Goal: Transaction & Acquisition: Book appointment/travel/reservation

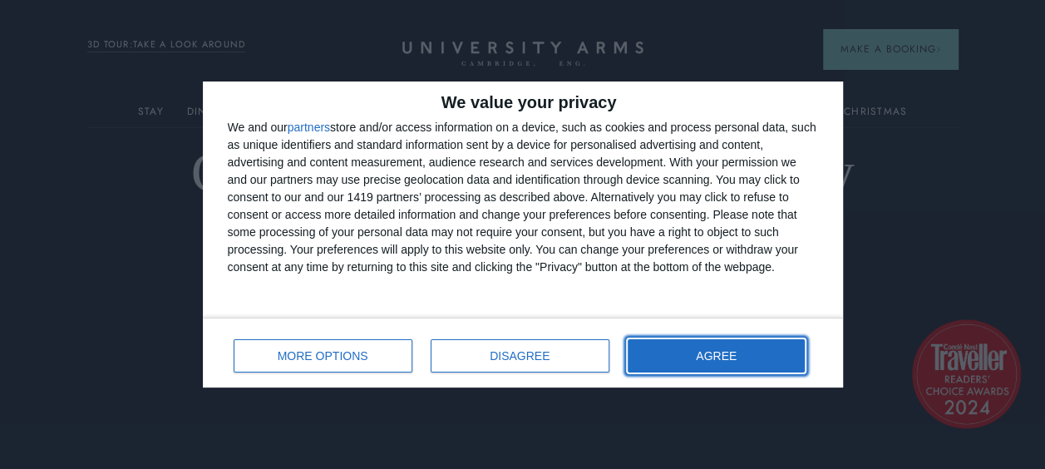
click at [768, 348] on button "AGREE" at bounding box center [717, 355] width 178 height 33
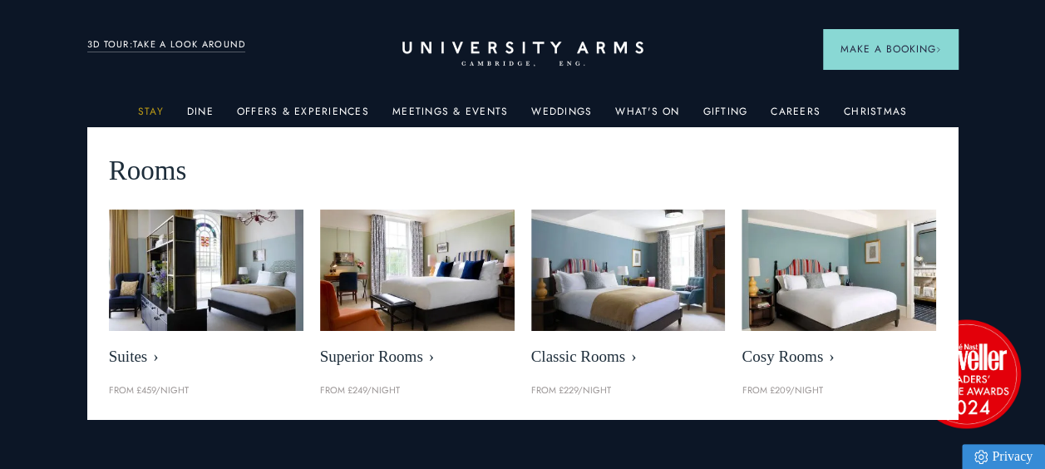
click at [152, 113] on link "Stay" at bounding box center [151, 117] width 26 height 22
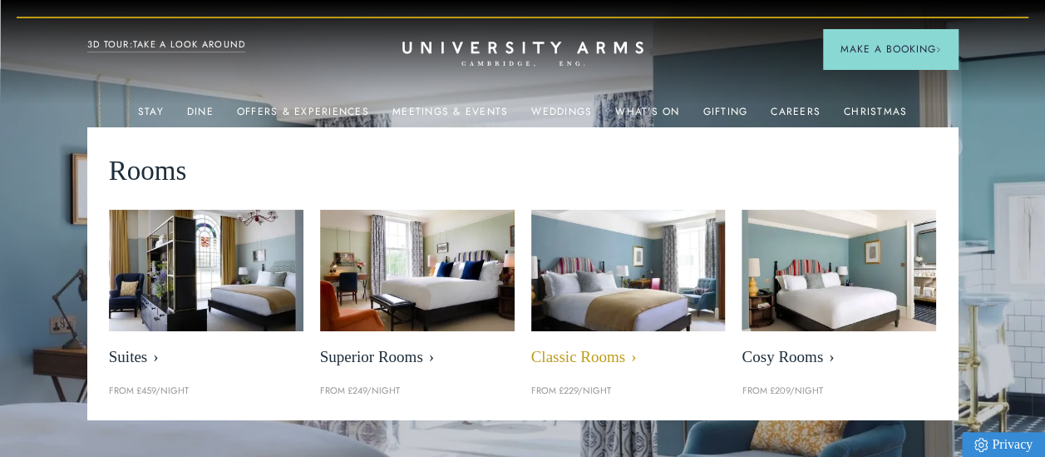
click at [607, 285] on img at bounding box center [628, 270] width 224 height 140
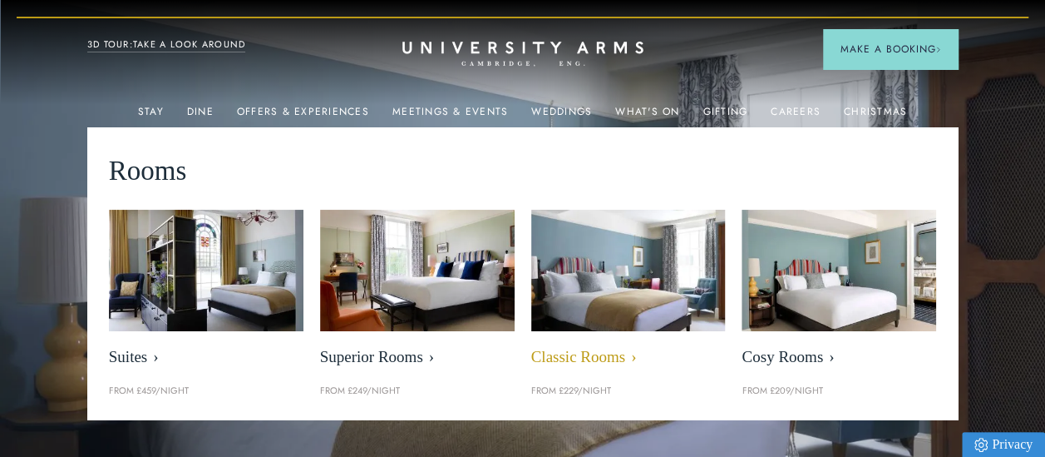
click at [580, 361] on span "Classic Rooms" at bounding box center [628, 357] width 195 height 19
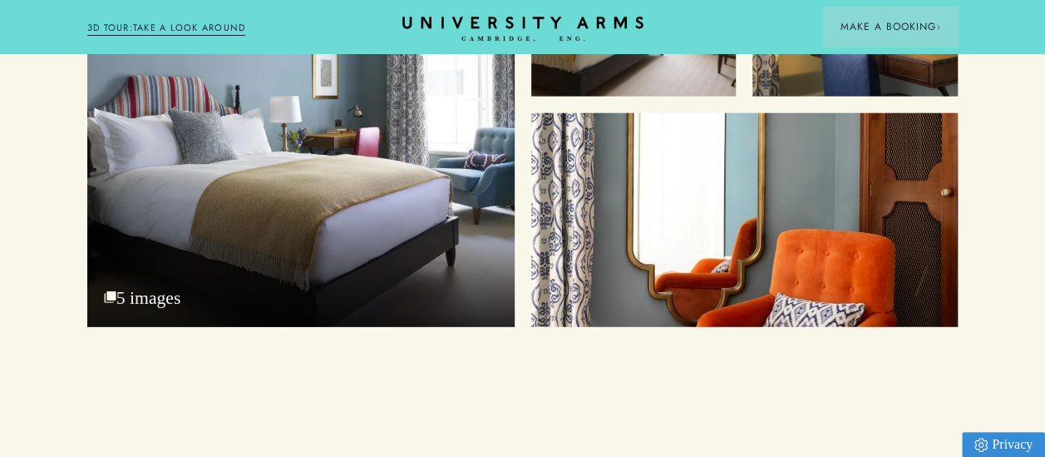
scroll to position [2079, 0]
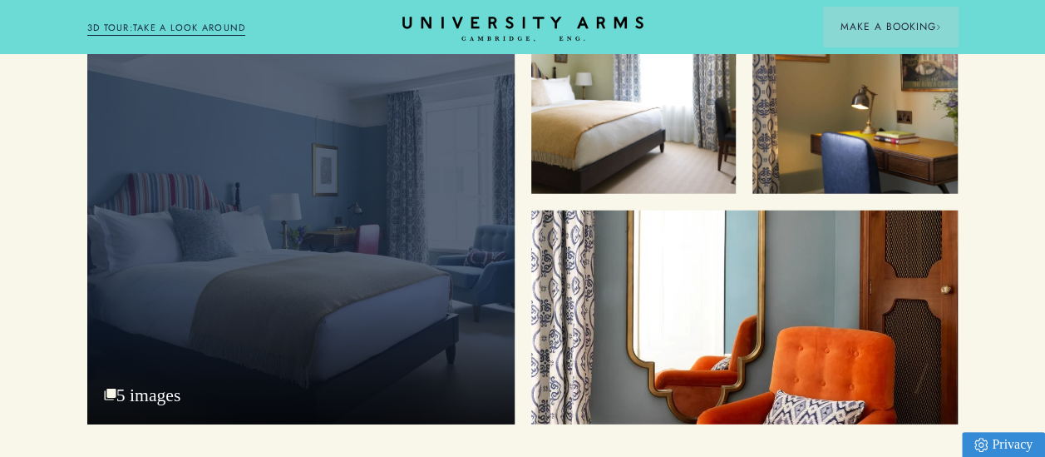
click at [329, 201] on div "Bedroom" at bounding box center [300, 206] width 427 height 436
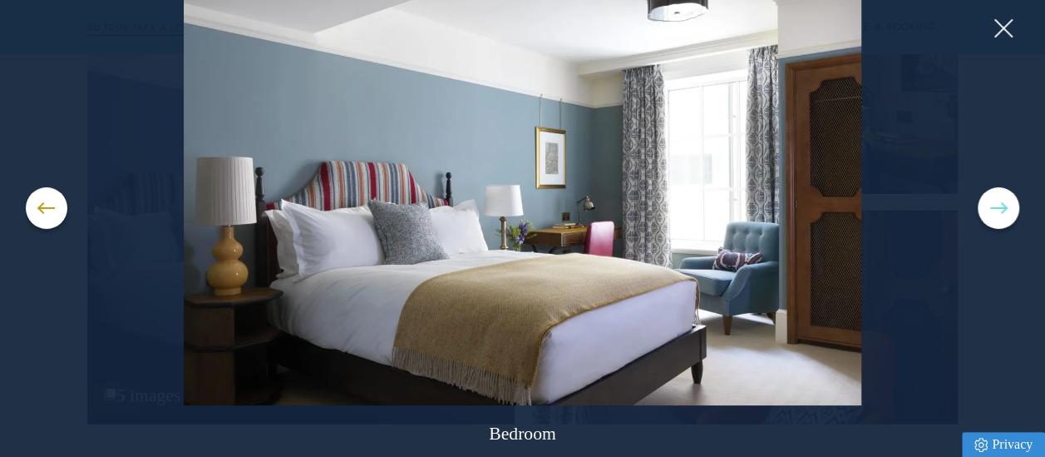
click at [996, 204] on button at bounding box center [999, 208] width 42 height 42
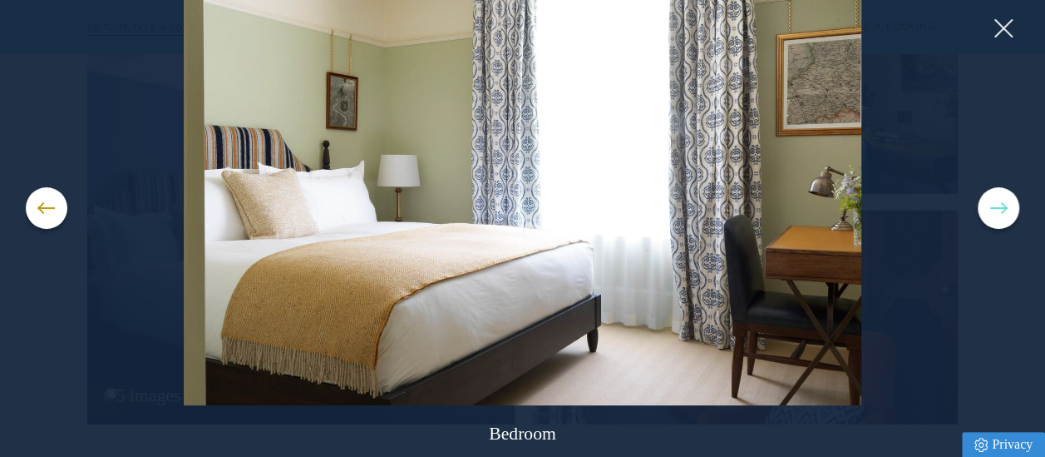
click at [996, 204] on button at bounding box center [999, 208] width 42 height 42
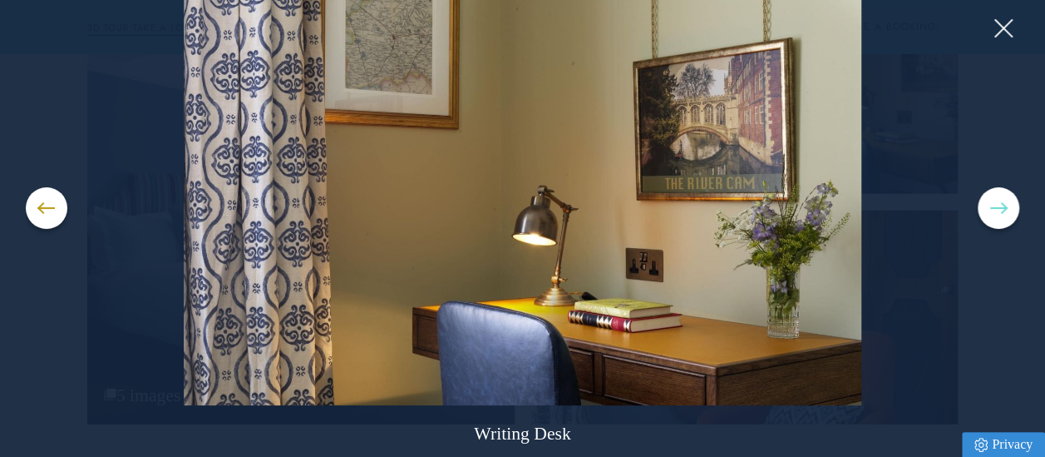
click at [996, 204] on button at bounding box center [999, 208] width 42 height 42
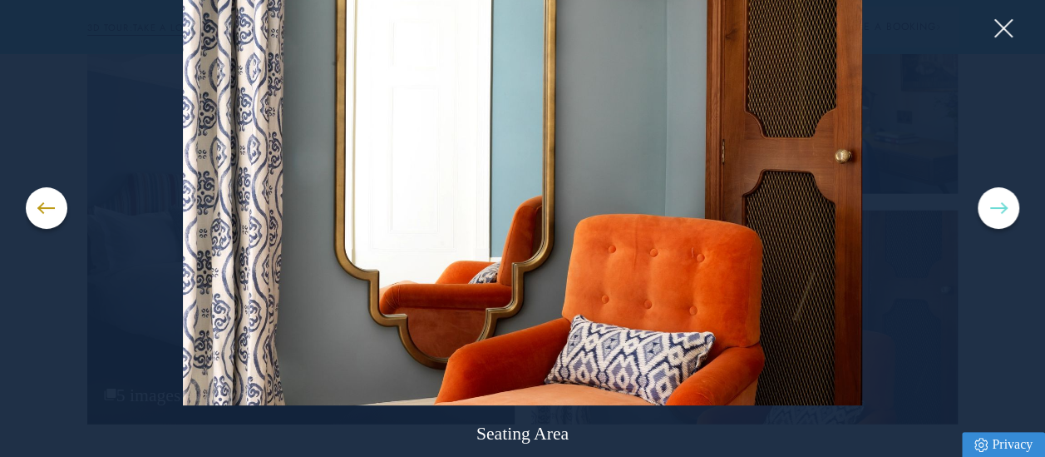
click at [996, 204] on button at bounding box center [999, 208] width 42 height 42
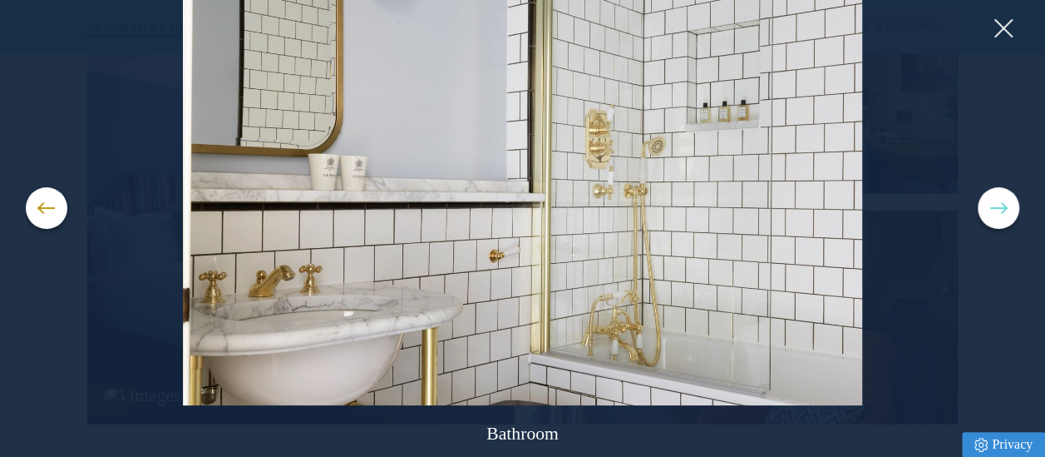
click at [996, 204] on button at bounding box center [999, 208] width 42 height 42
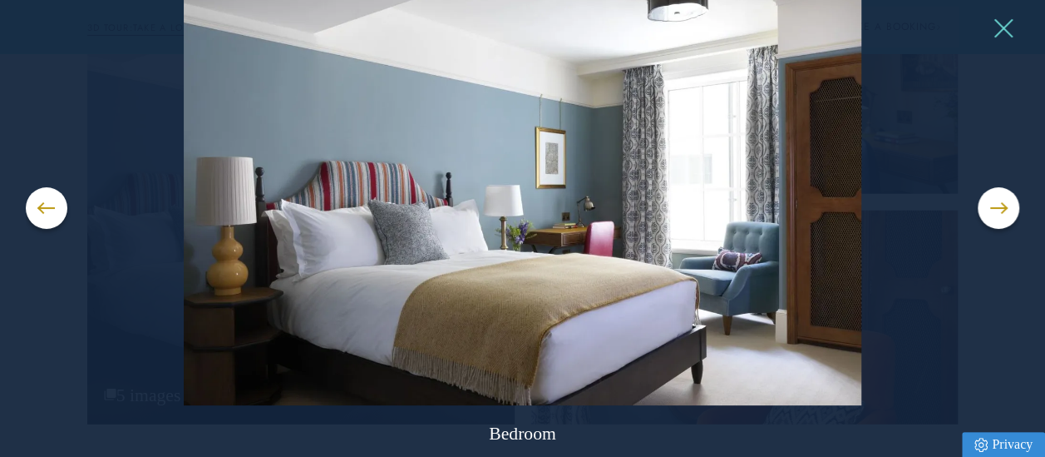
click at [1005, 28] on button at bounding box center [1002, 28] width 25 height 25
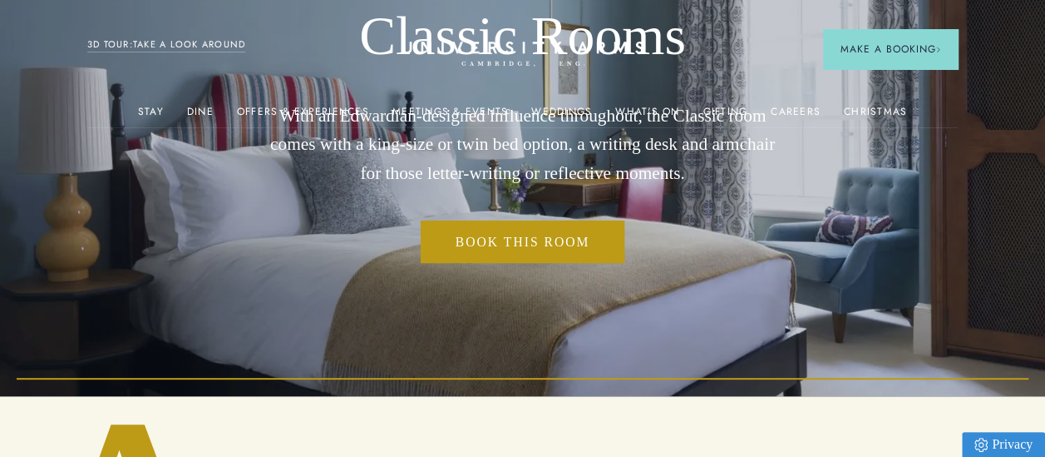
scroll to position [0, 0]
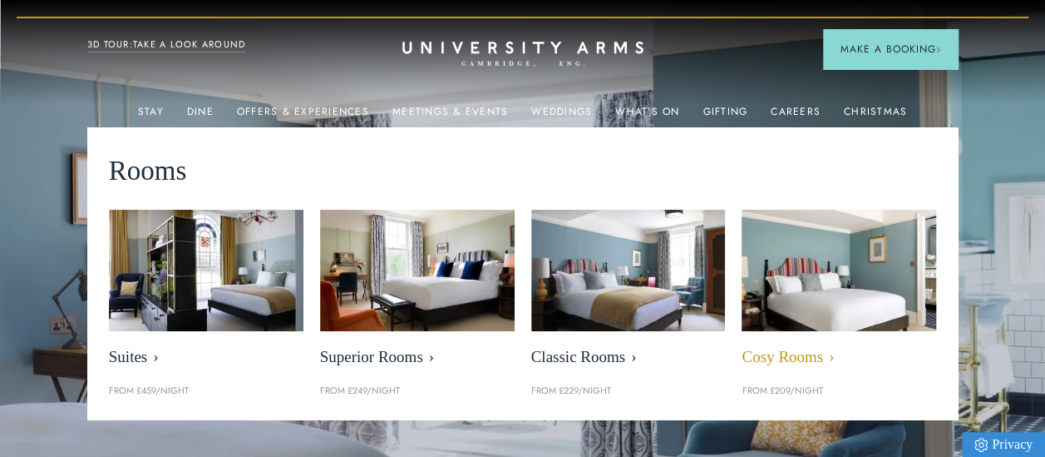
click at [803, 301] on img at bounding box center [840, 270] width 224 height 140
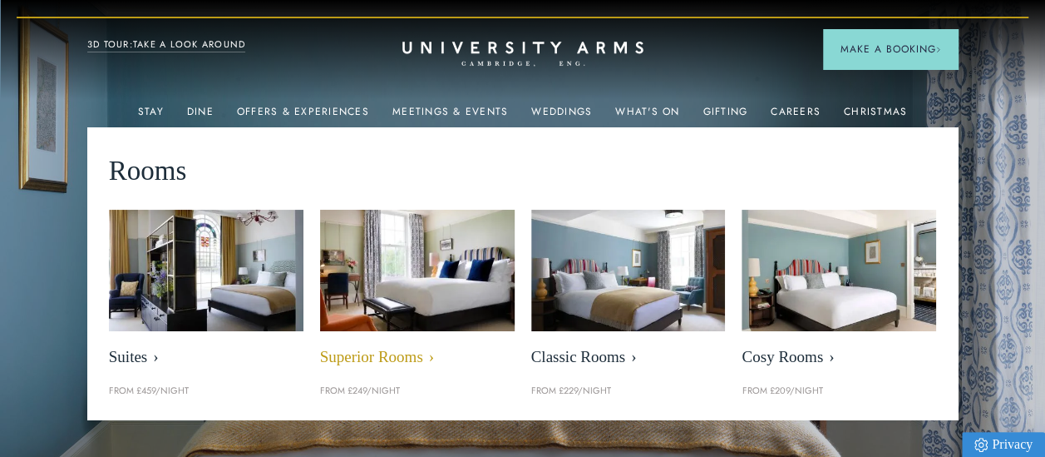
click at [437, 270] on img at bounding box center [417, 270] width 224 height 140
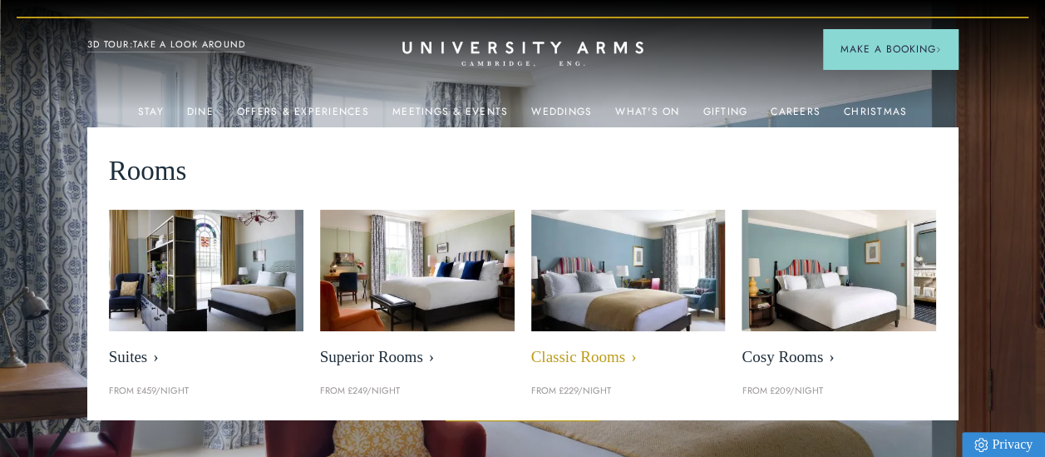
click at [649, 279] on img at bounding box center [628, 270] width 224 height 140
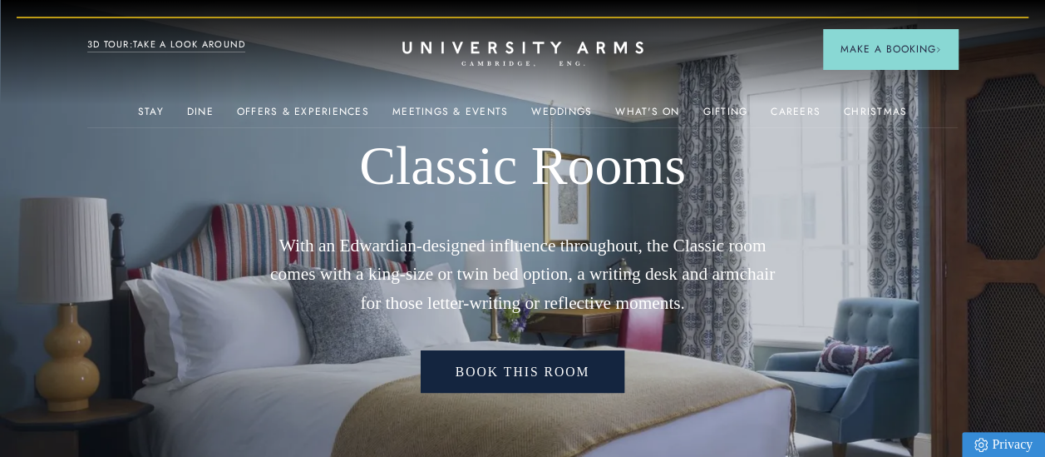
click at [550, 364] on link "Book this room" at bounding box center [523, 371] width 205 height 42
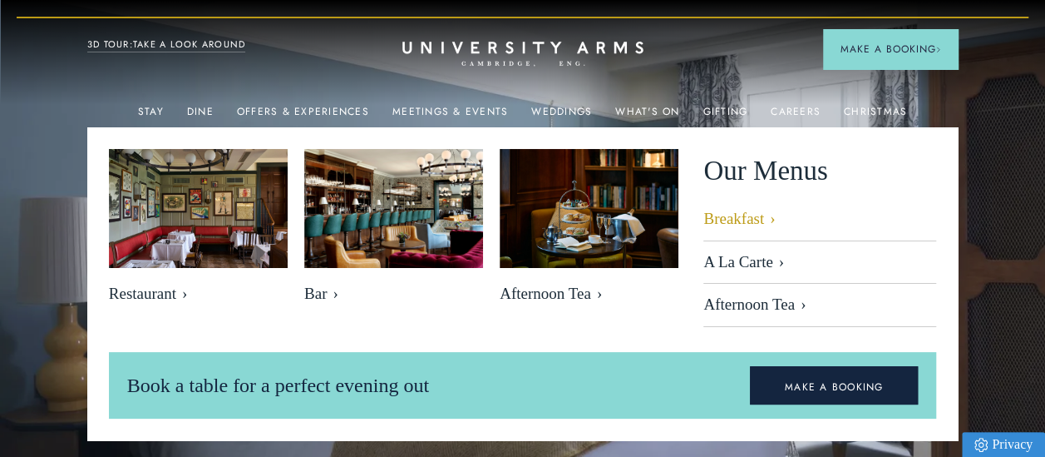
click at [737, 222] on link "Breakfast" at bounding box center [820, 226] width 233 height 32
